Goal: Information Seeking & Learning: Learn about a topic

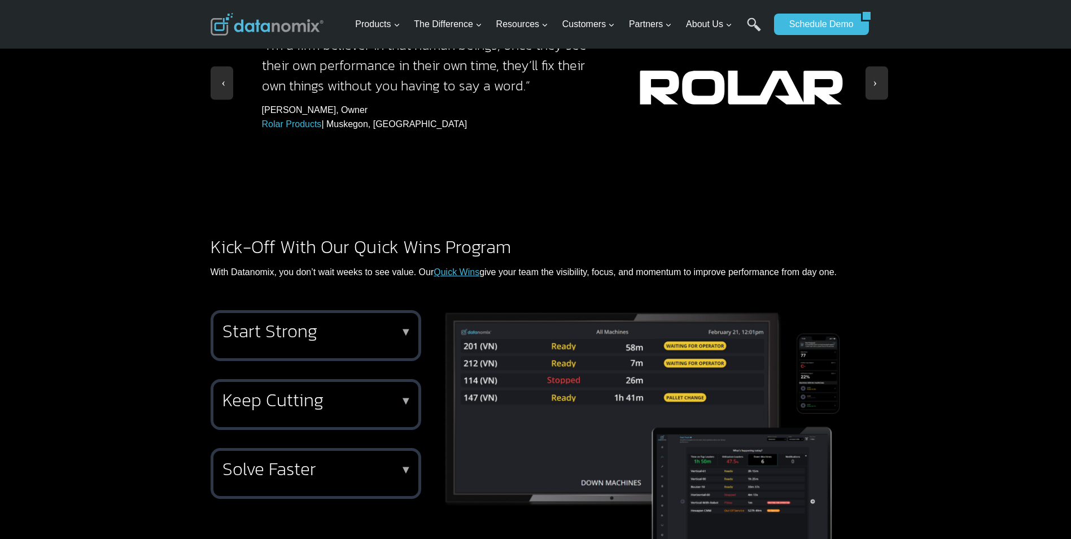
scroll to position [1355, 0]
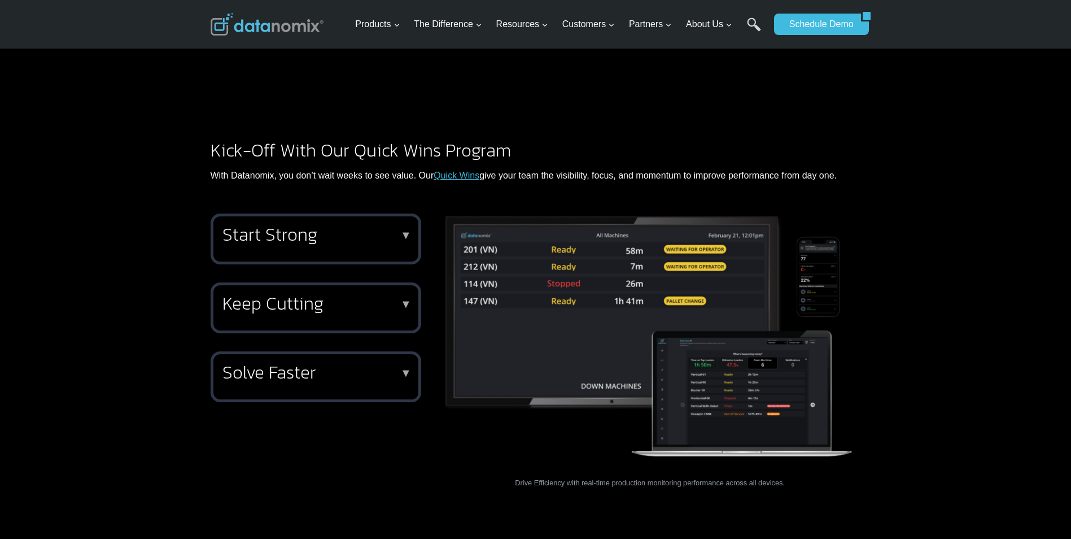
click at [331, 225] on h2 "Start Strong" at bounding box center [313, 234] width 182 height 18
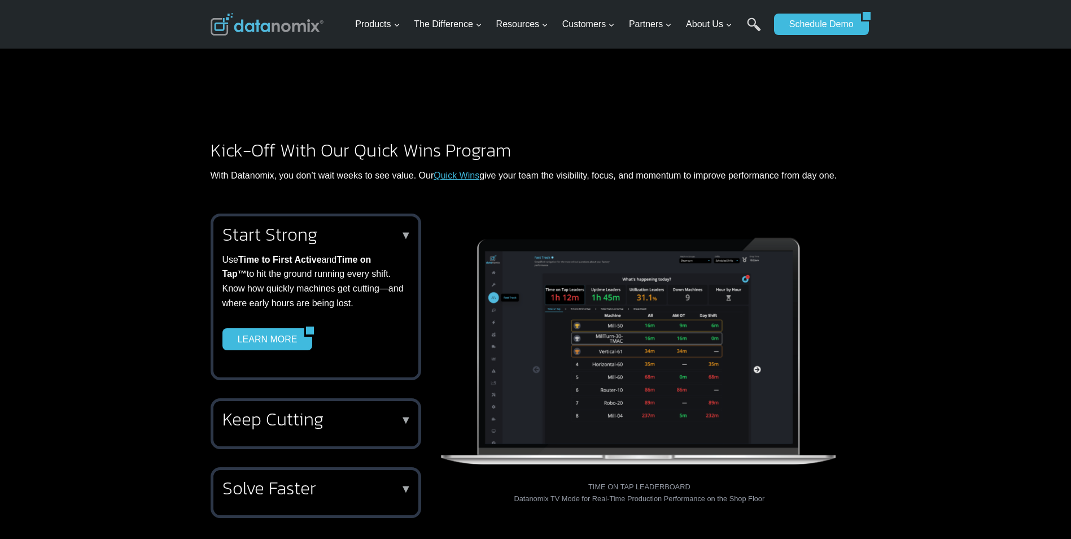
click at [299, 225] on h2 "Start Strong" at bounding box center [313, 234] width 182 height 18
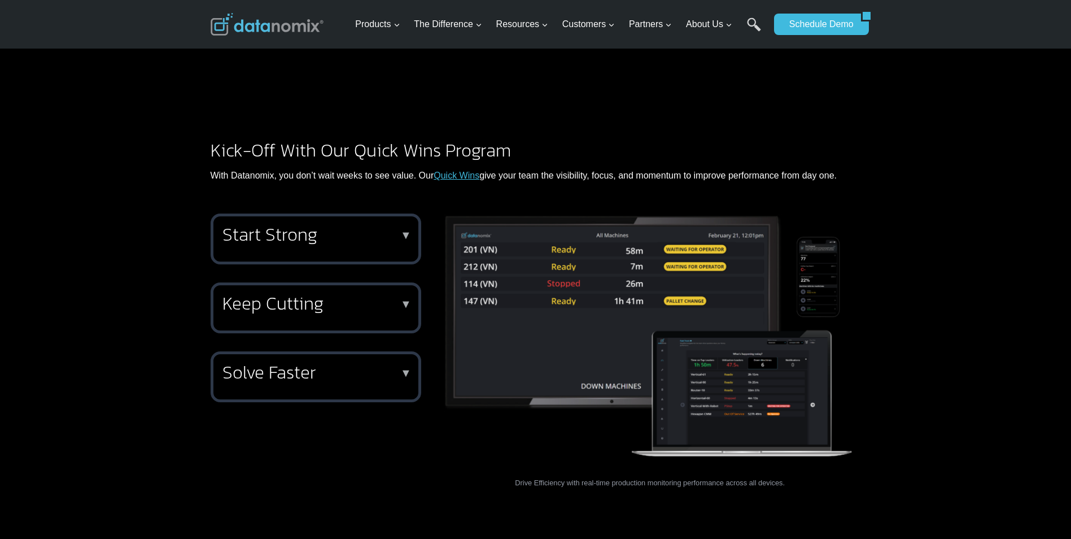
click at [310, 225] on h2 "Start Strong" at bounding box center [313, 234] width 182 height 18
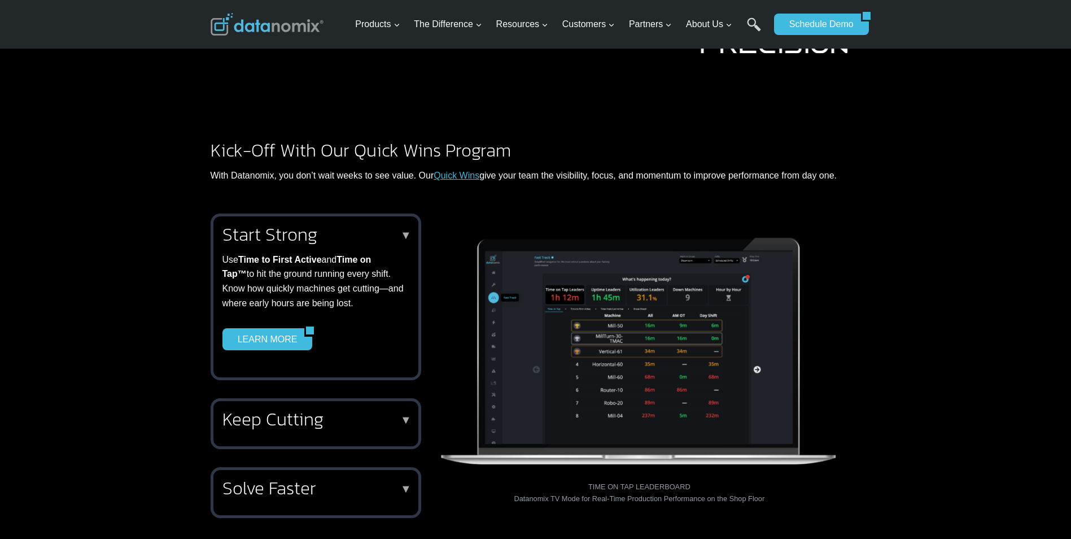
click at [310, 225] on h2 "Start Strong" at bounding box center [313, 234] width 182 height 18
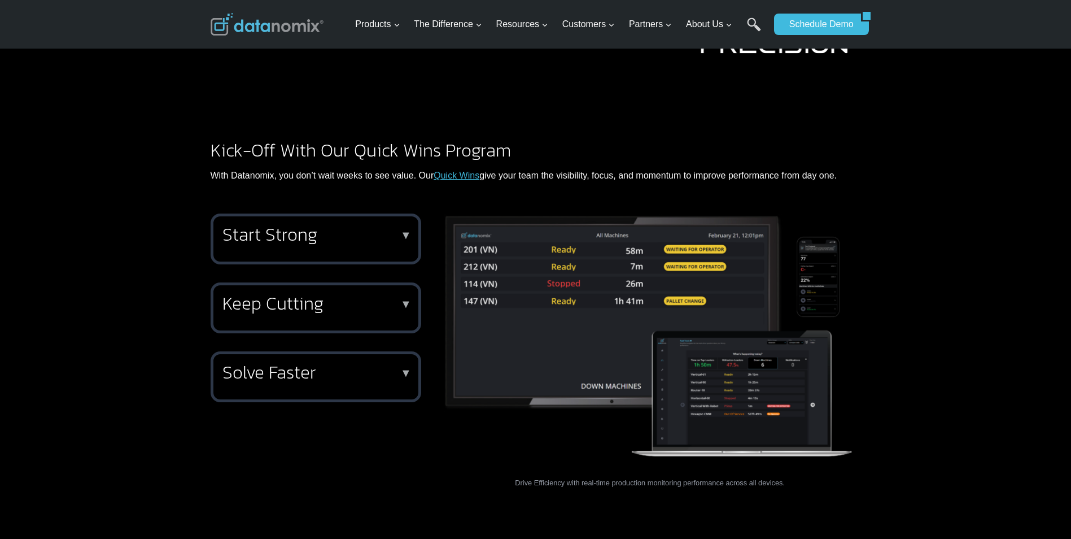
click at [296, 294] on h2 "Keep Cutting" at bounding box center [313, 303] width 182 height 18
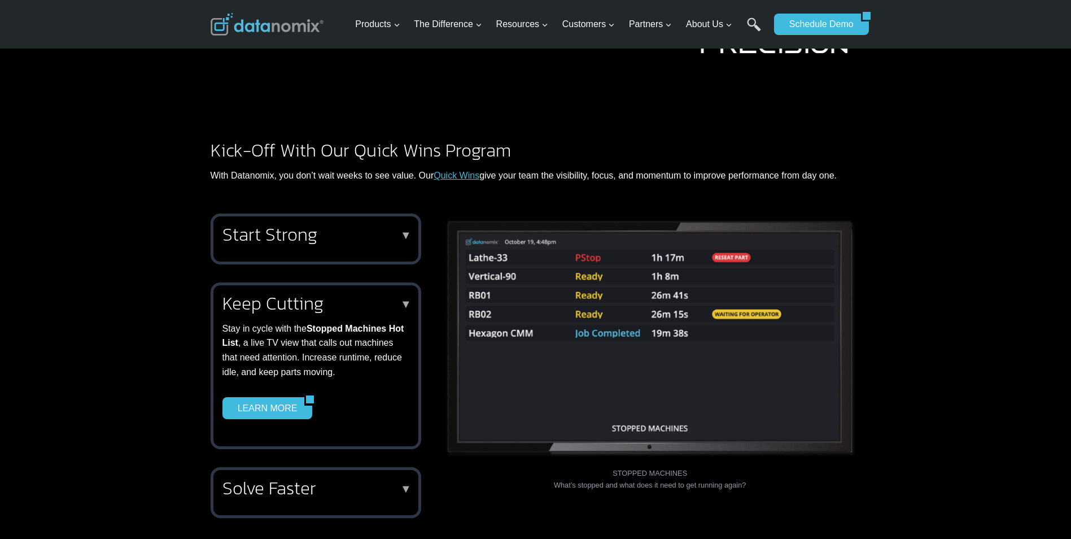
click at [294, 294] on h2 "Keep Cutting" at bounding box center [313, 303] width 182 height 18
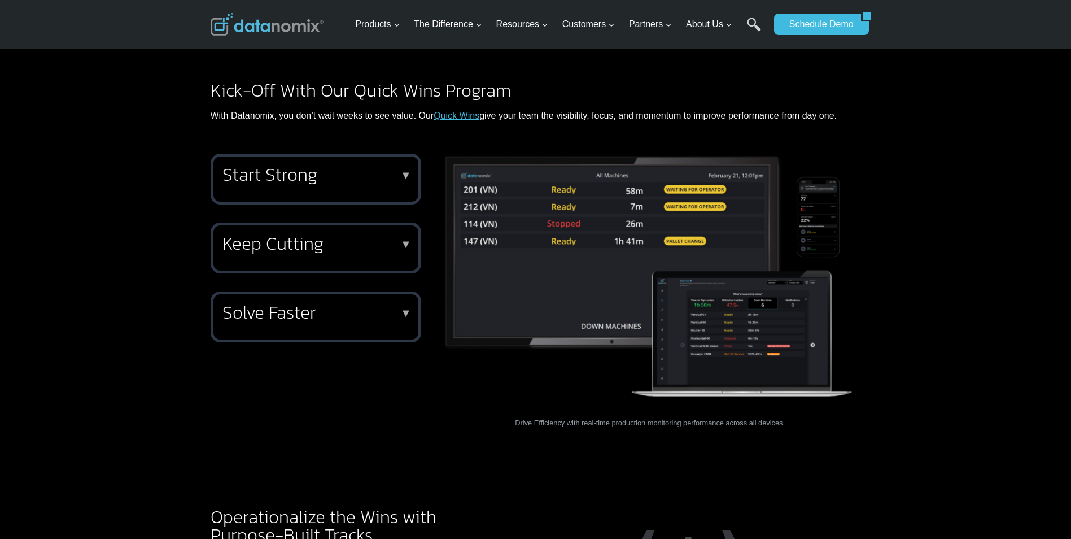
scroll to position [1375, 0]
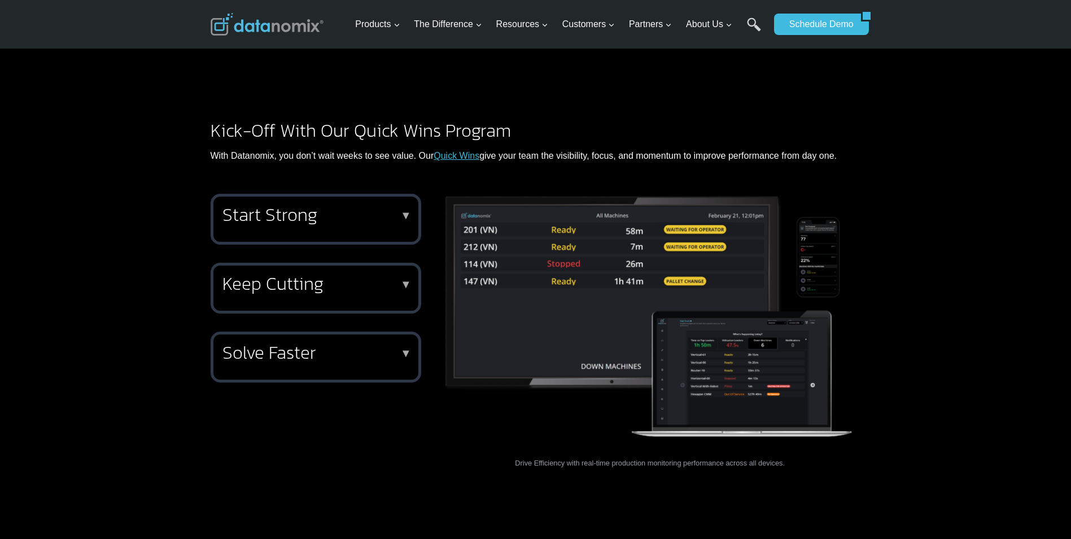
click at [386, 331] on div "Solve Faster ▼ Give supervisors the intel to respond in real-time. With the Dat…" at bounding box center [316, 356] width 211 height 51
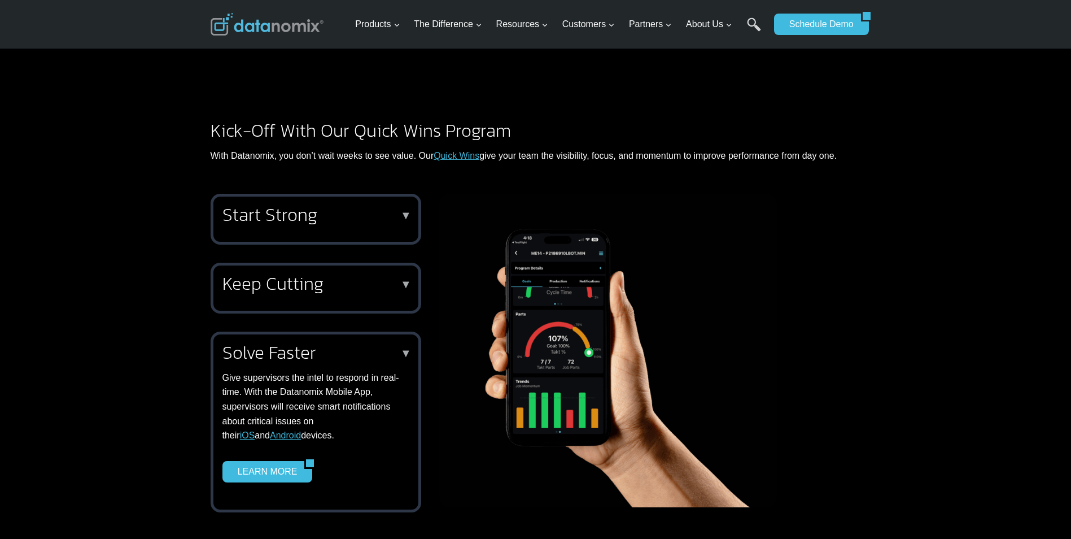
click at [399, 343] on h2 "Solve Faster" at bounding box center [313, 352] width 182 height 18
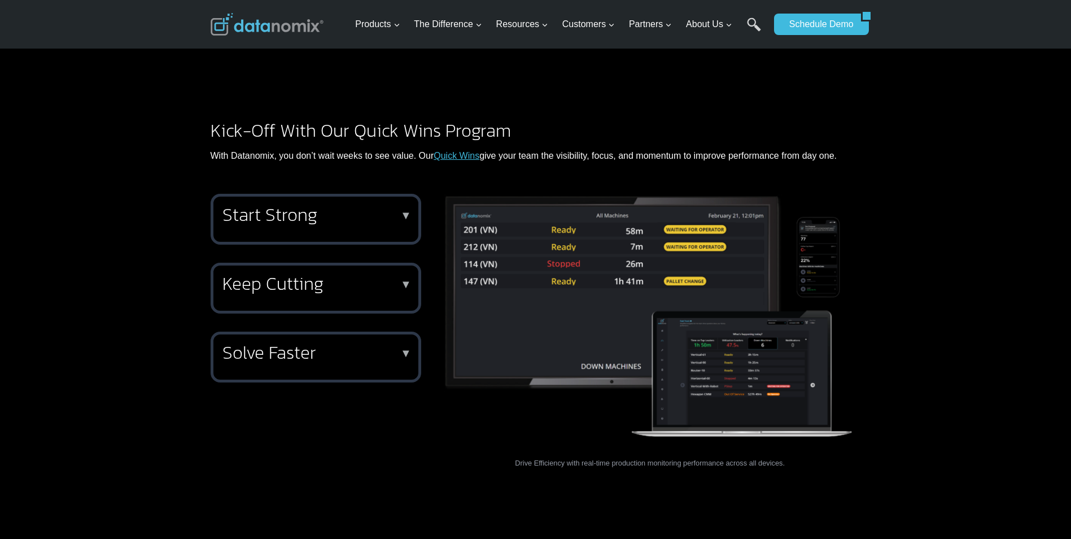
click at [395, 274] on h2 "Keep Cutting" at bounding box center [313, 283] width 182 height 18
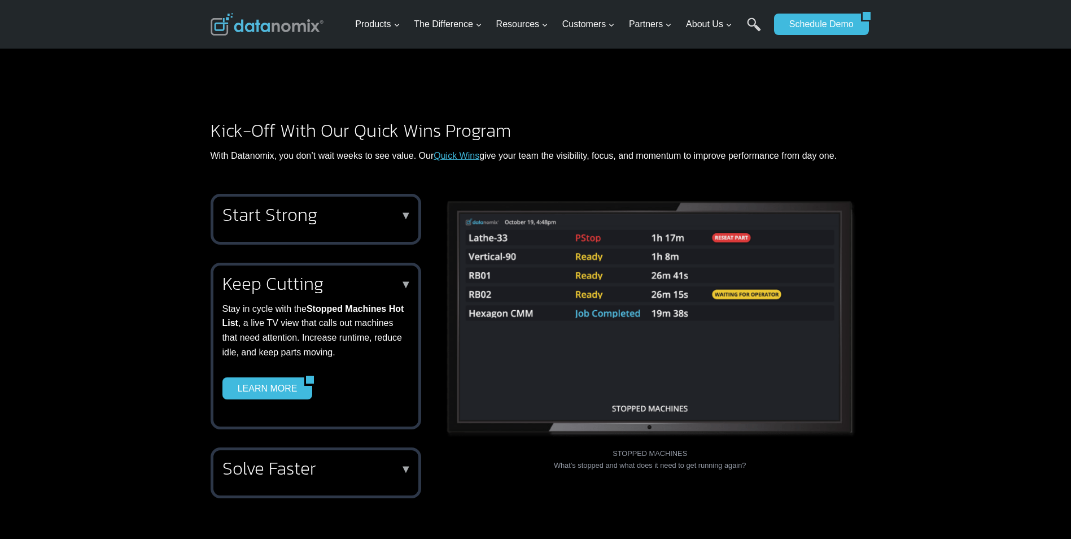
click at [395, 274] on h2 "Keep Cutting" at bounding box center [313, 283] width 182 height 18
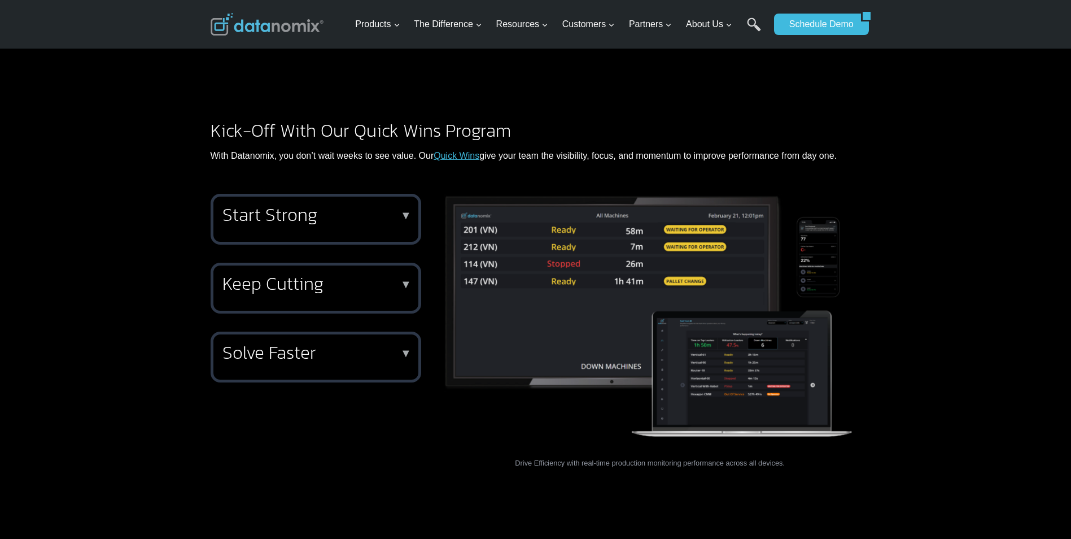
click at [390, 198] on div "Start Strong ▼ Use Time to First Active and Time on Tap™ to hit the ground runn…" at bounding box center [316, 219] width 211 height 51
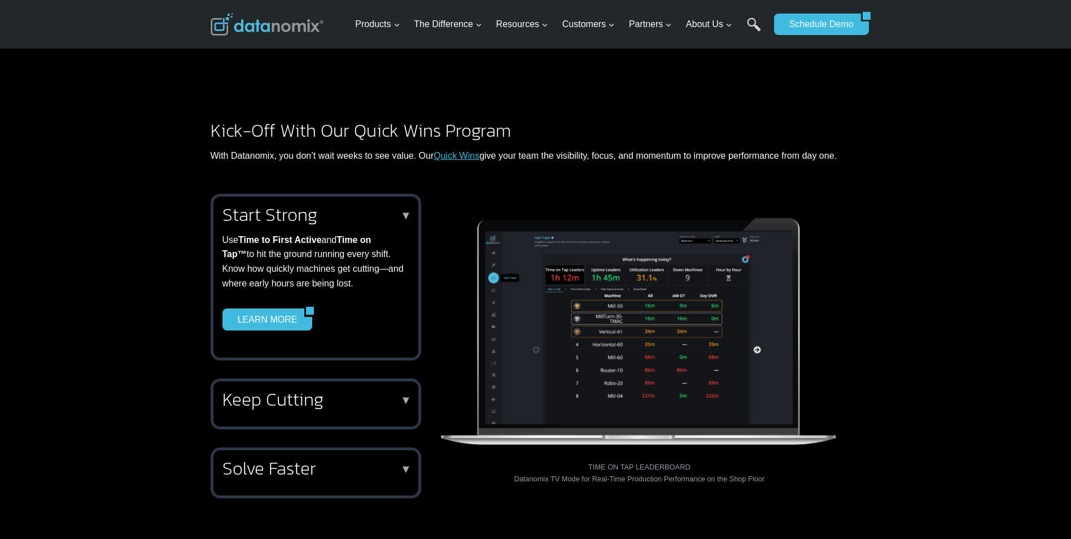
click at [392, 205] on div "Start Strong ▼ Use Time to First Active and Time on Tap™ to hit the ground runn…" at bounding box center [313, 267] width 182 height 125
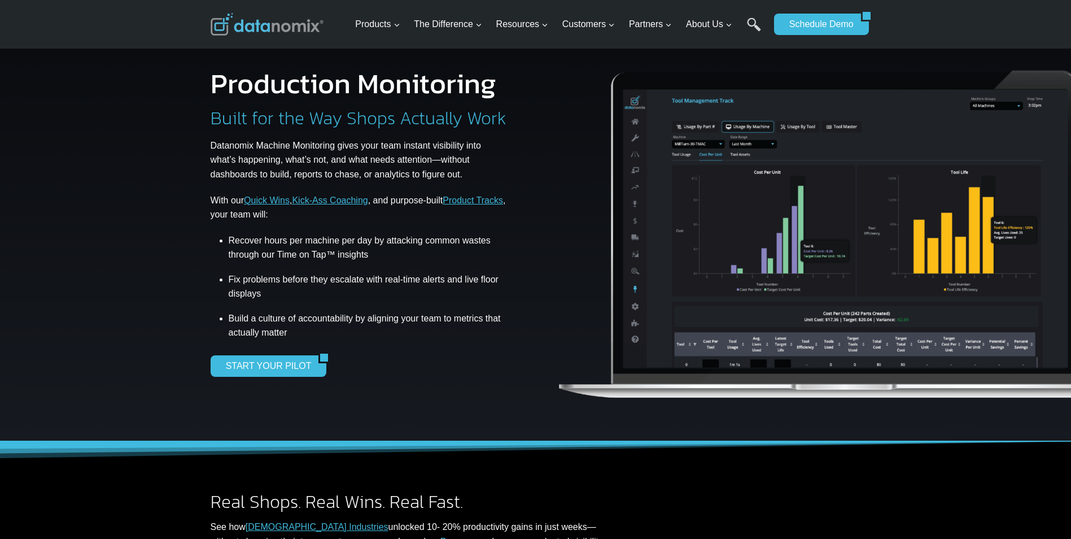
scroll to position [0, 0]
